Goal: Obtain resource: Download file/media

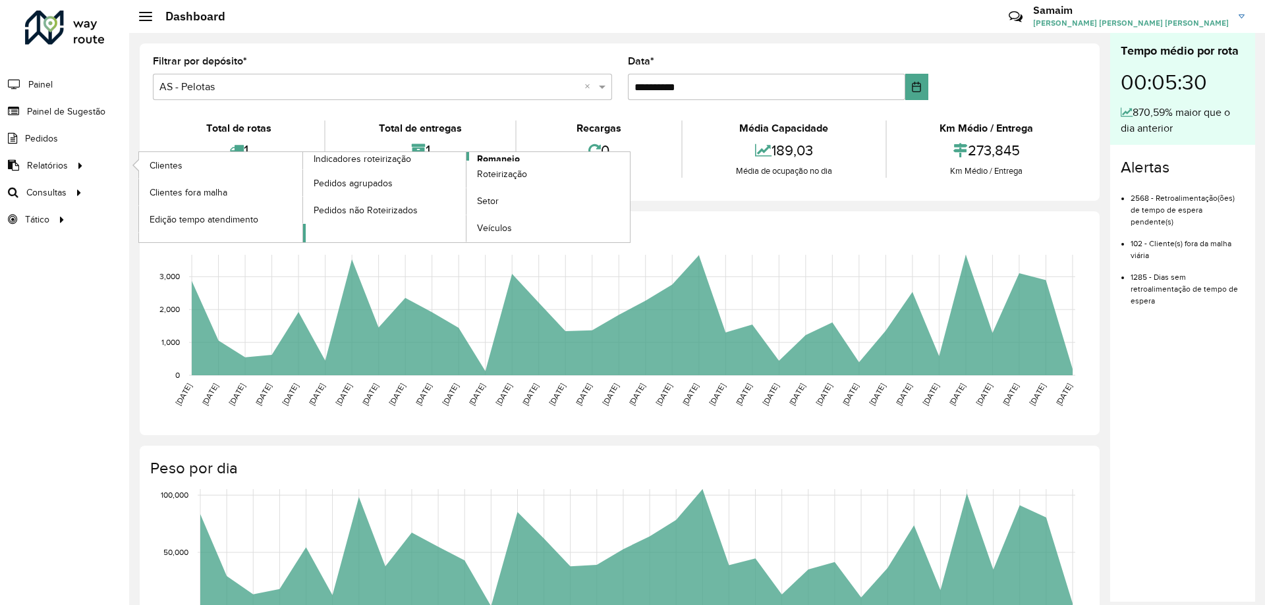
click at [489, 157] on span "Romaneio" at bounding box center [498, 159] width 43 height 14
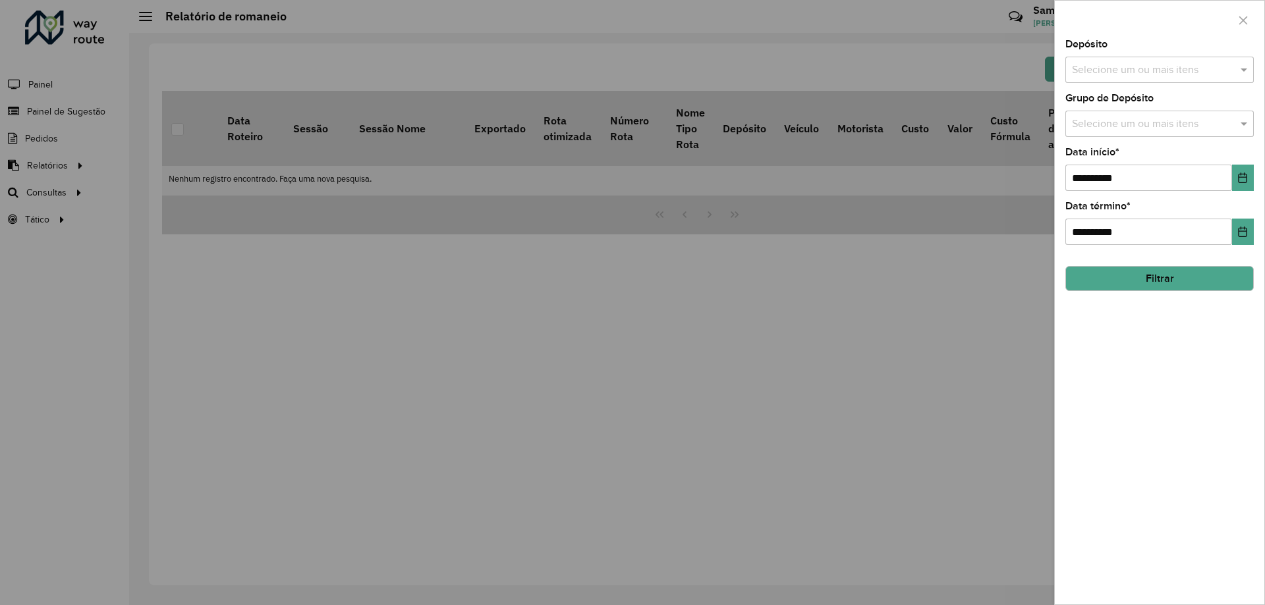
click at [1205, 72] on input "text" at bounding box center [1152, 71] width 169 height 16
click at [1130, 135] on div "AS - Pelotas" at bounding box center [1159, 135] width 187 height 22
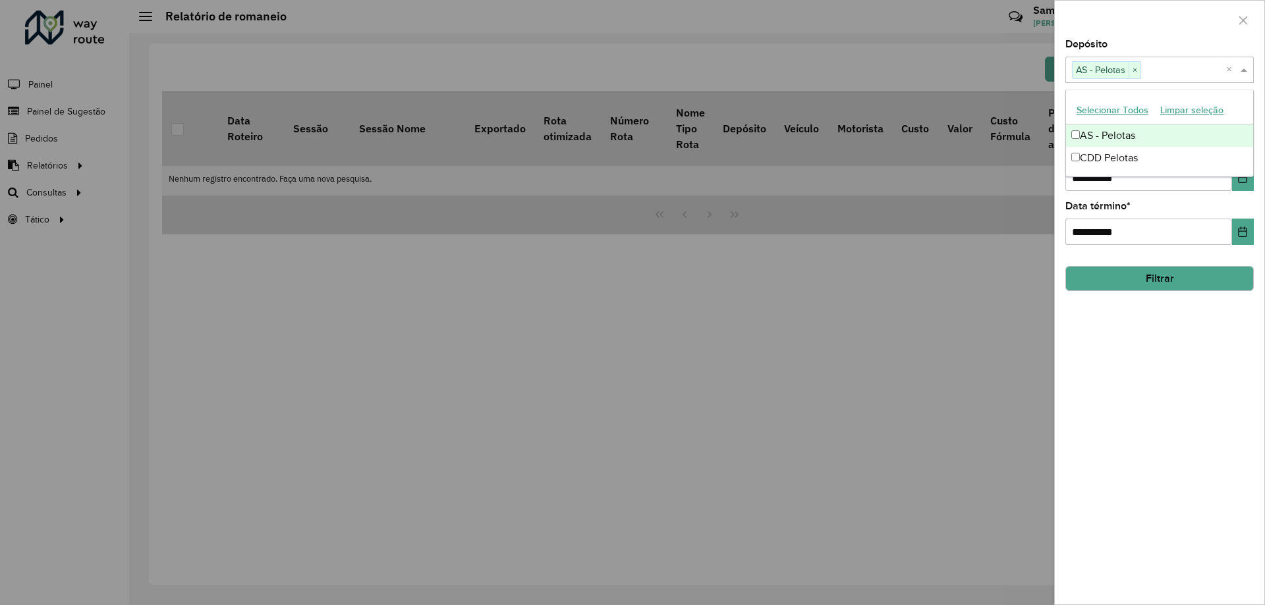
click at [1128, 150] on div "CDD Pelotas" at bounding box center [1159, 158] width 187 height 22
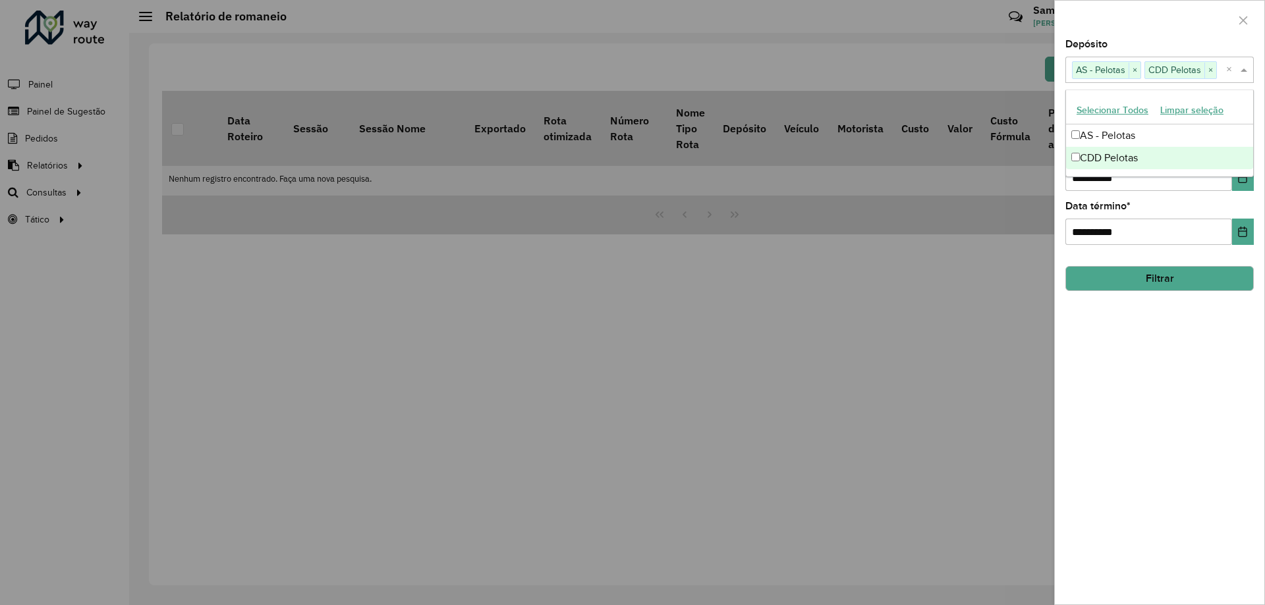
click at [1189, 359] on div "**********" at bounding box center [1159, 322] width 209 height 565
click at [1145, 130] on input "text" at bounding box center [1152, 125] width 169 height 16
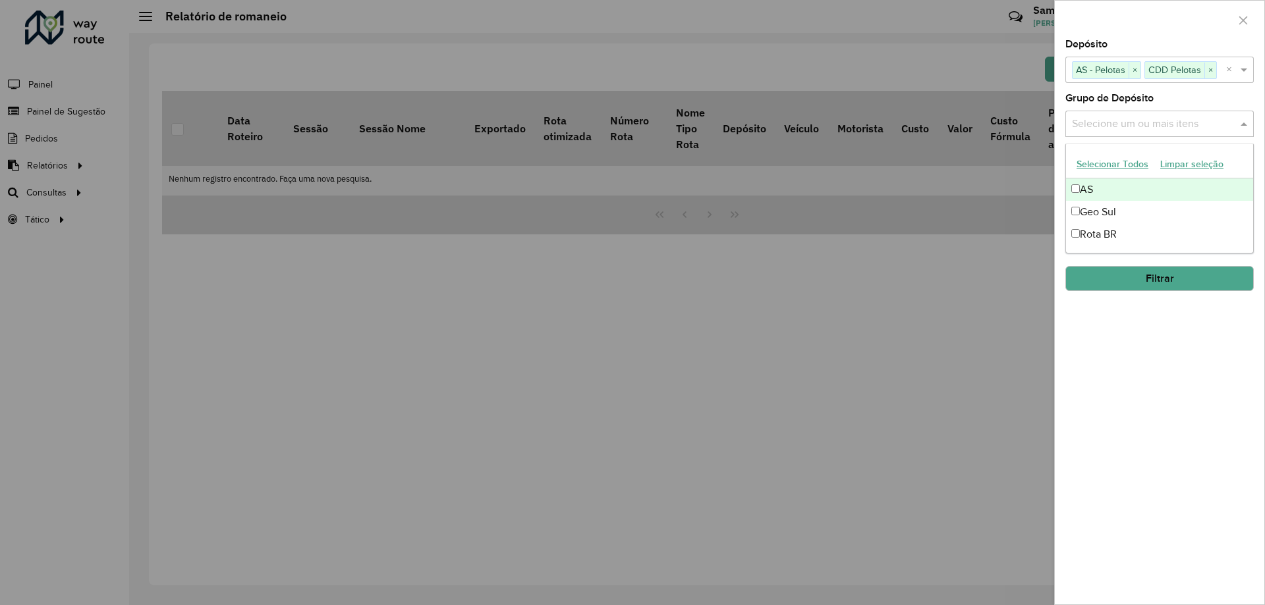
click at [1105, 180] on div "AS" at bounding box center [1159, 190] width 187 height 22
click at [1107, 212] on div "Geo Sul" at bounding box center [1159, 212] width 187 height 22
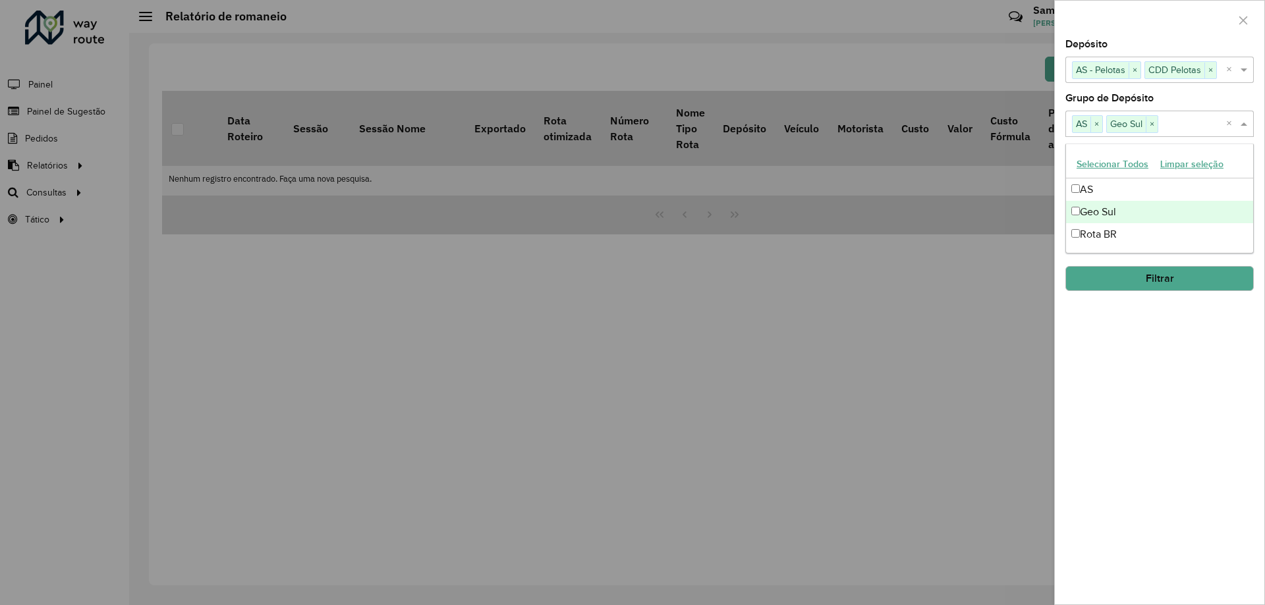
click at [1109, 227] on div "Rota BR" at bounding box center [1159, 234] width 187 height 22
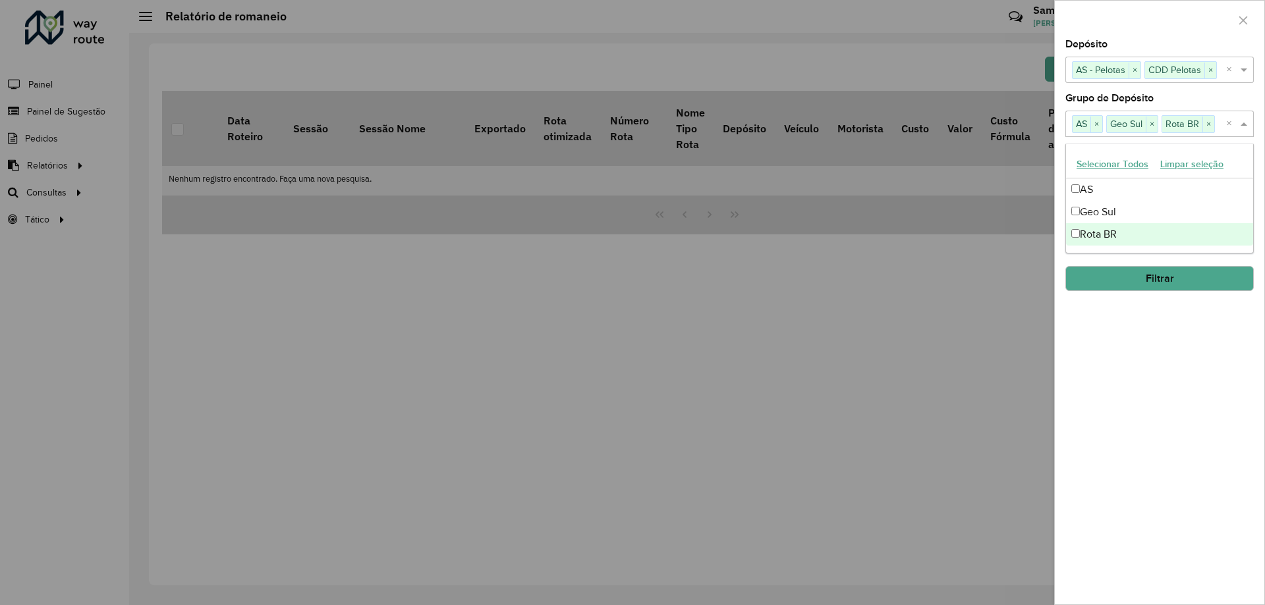
click at [1146, 344] on div "**********" at bounding box center [1159, 322] width 209 height 565
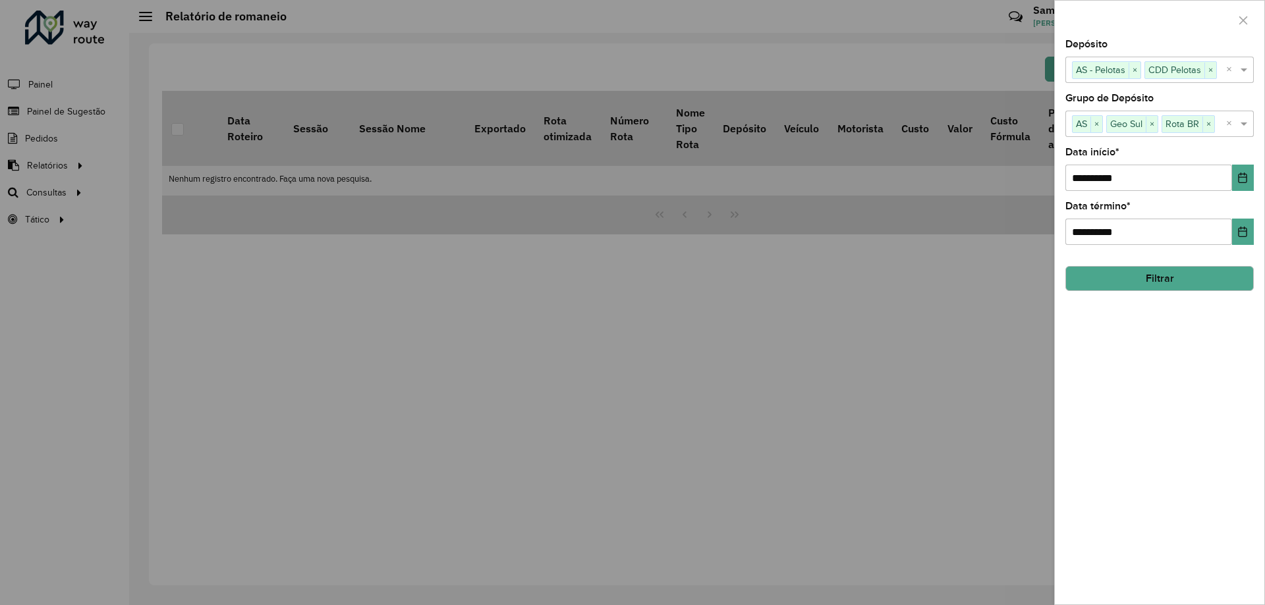
click at [1154, 280] on button "Filtrar" at bounding box center [1159, 278] width 188 height 25
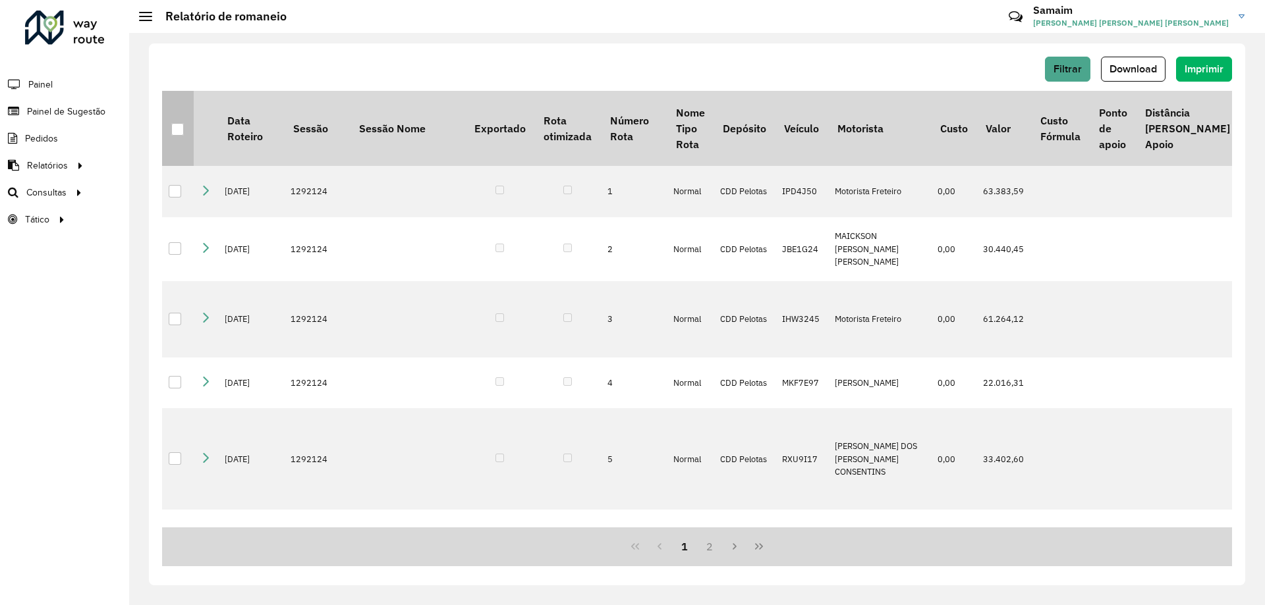
click at [180, 128] on div at bounding box center [177, 129] width 13 height 13
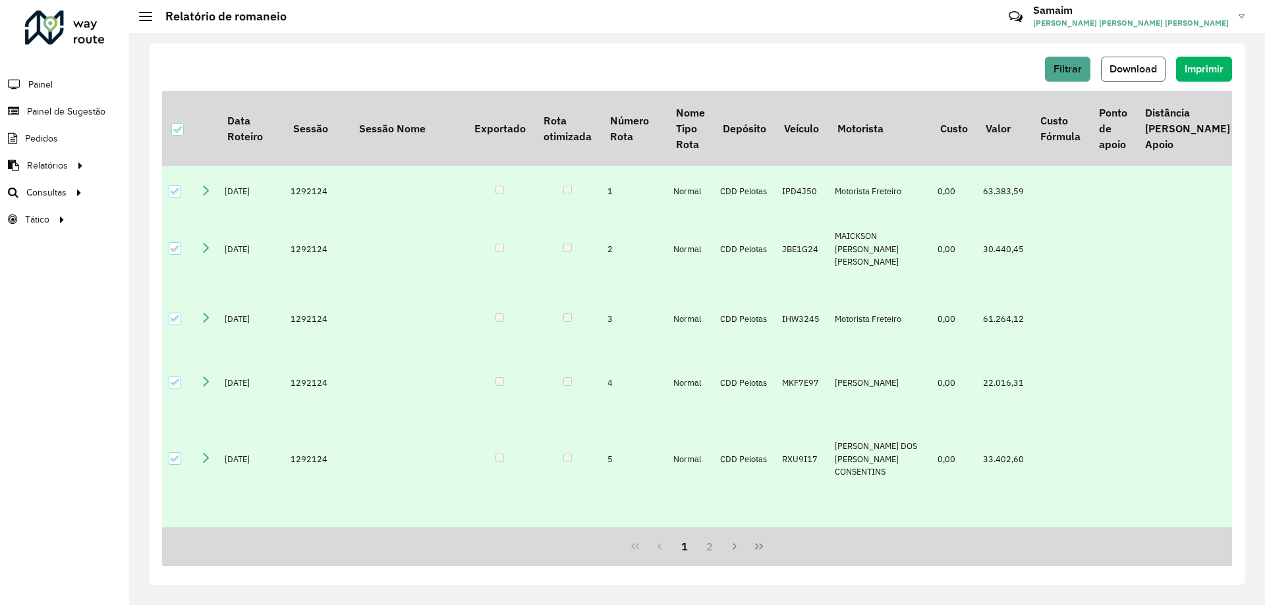
click at [1143, 71] on span "Download" at bounding box center [1132, 68] width 47 height 11
click at [173, 128] on icon at bounding box center [177, 129] width 9 height 9
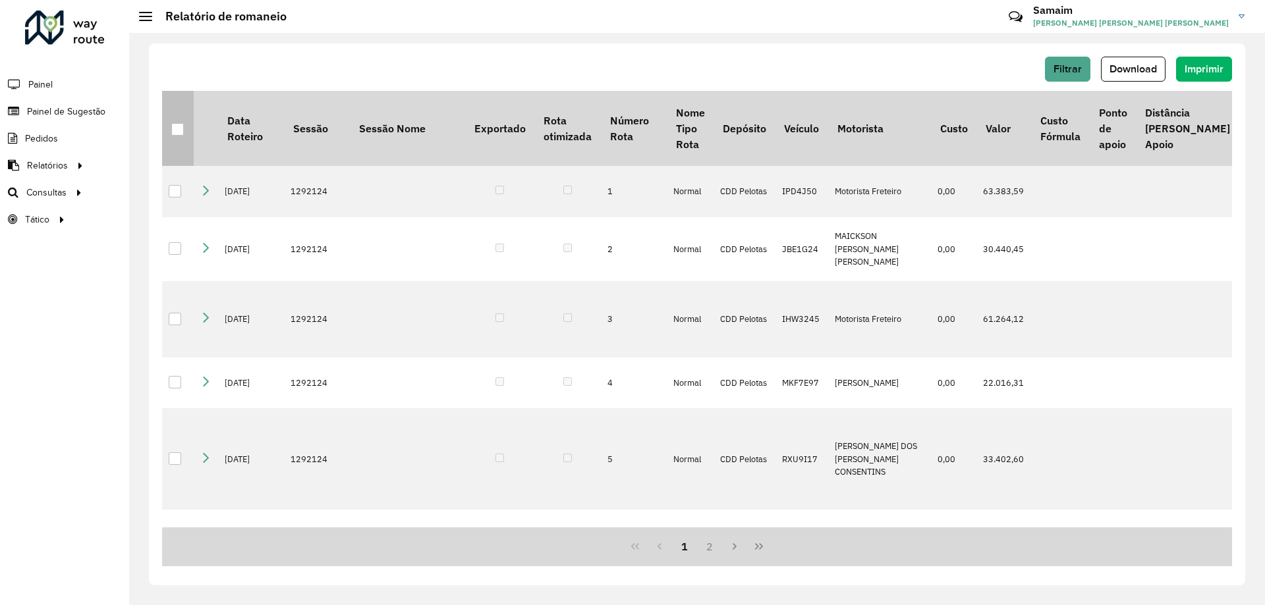
click at [175, 126] on div at bounding box center [177, 129] width 13 height 13
